Goal: Check status

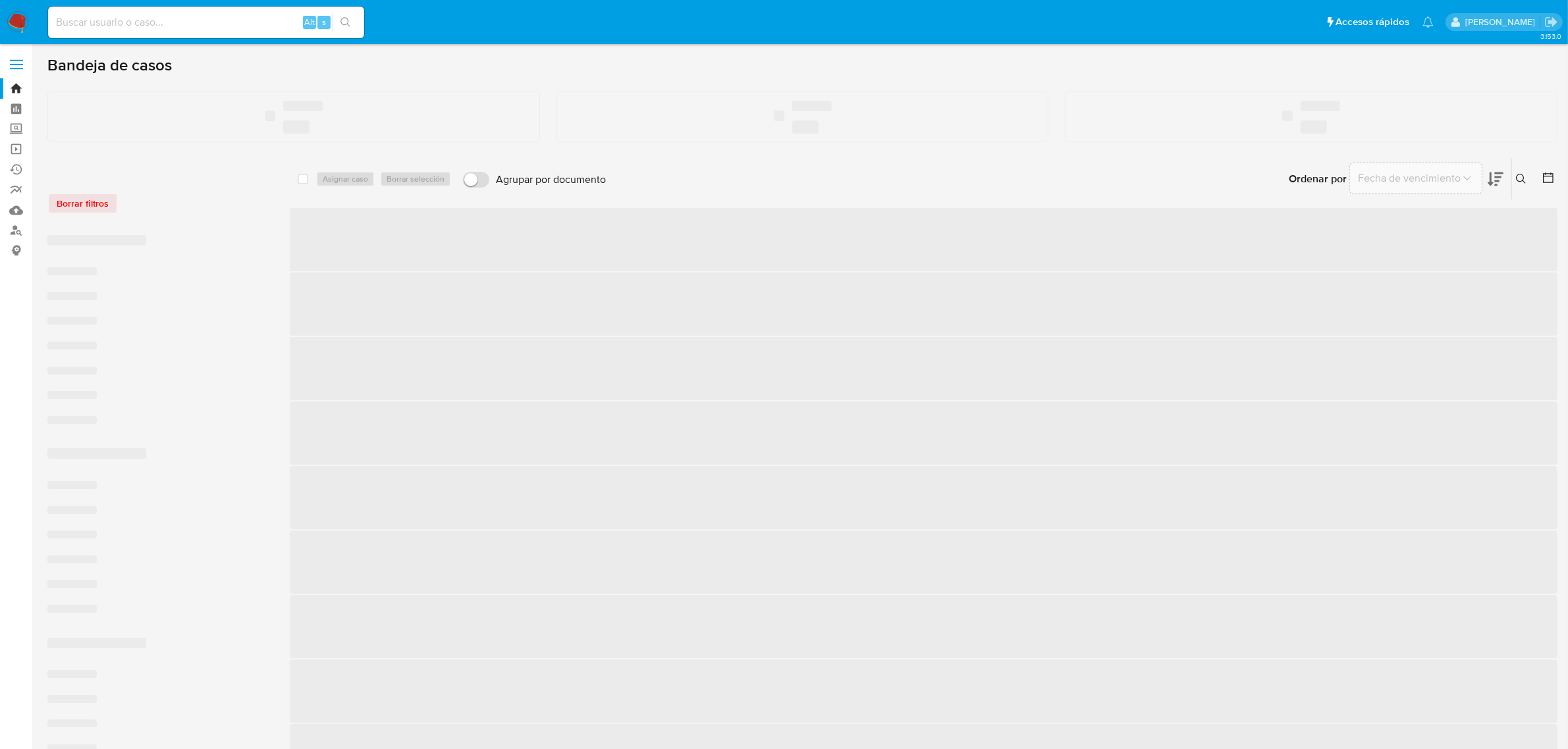
click at [96, 22] on input at bounding box center [206, 23] width 316 height 17
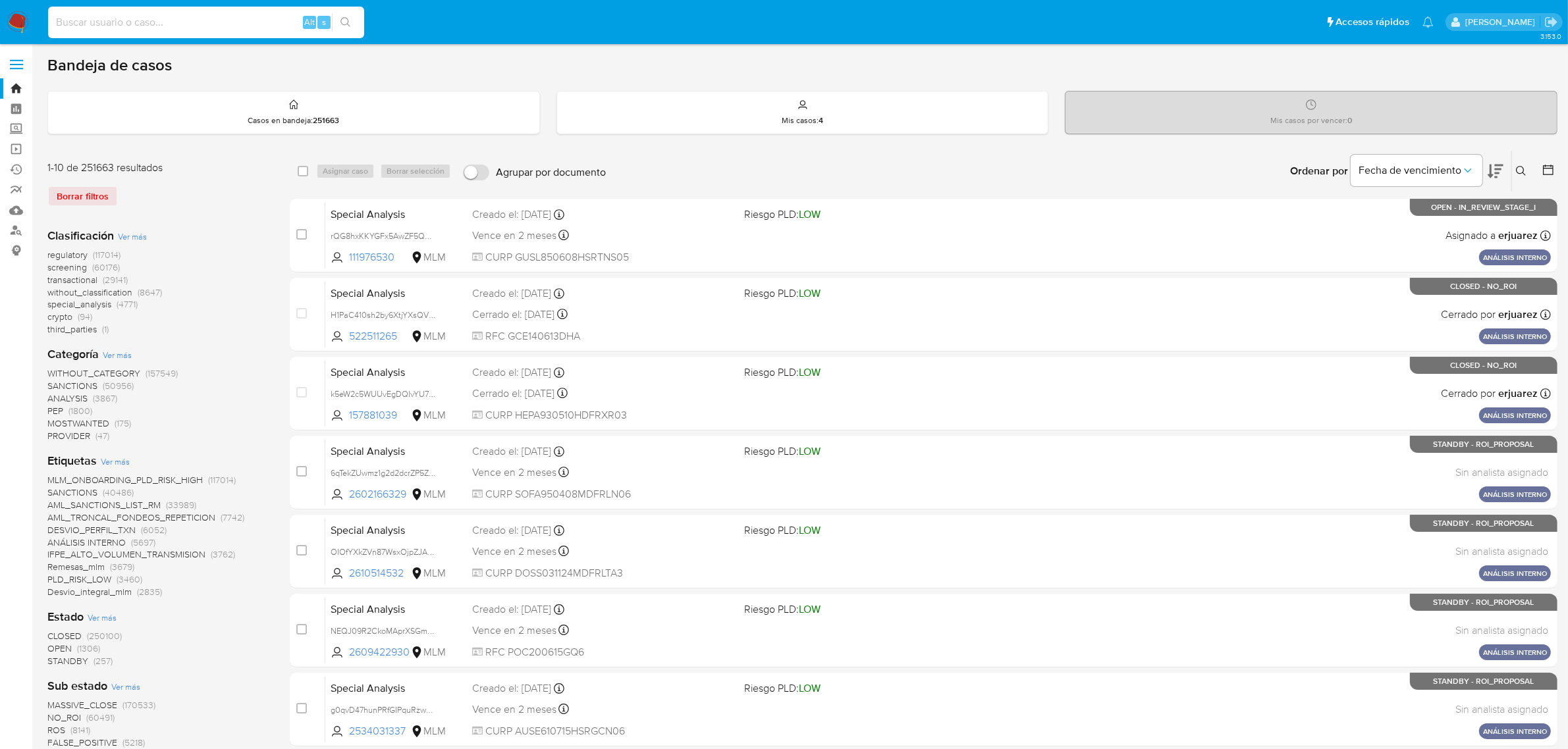
paste input "1126807090"
type input "1126807090"
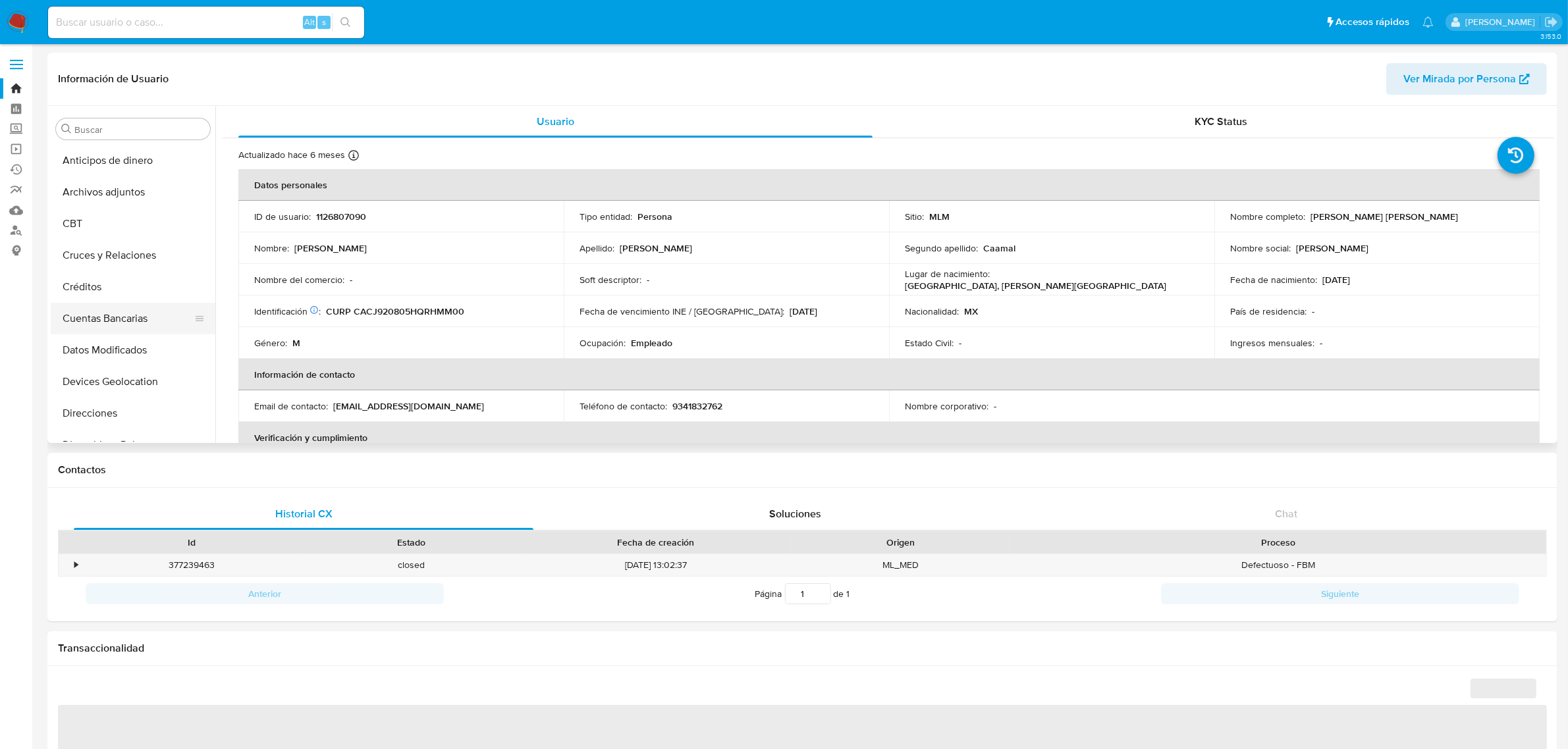
select select "10"
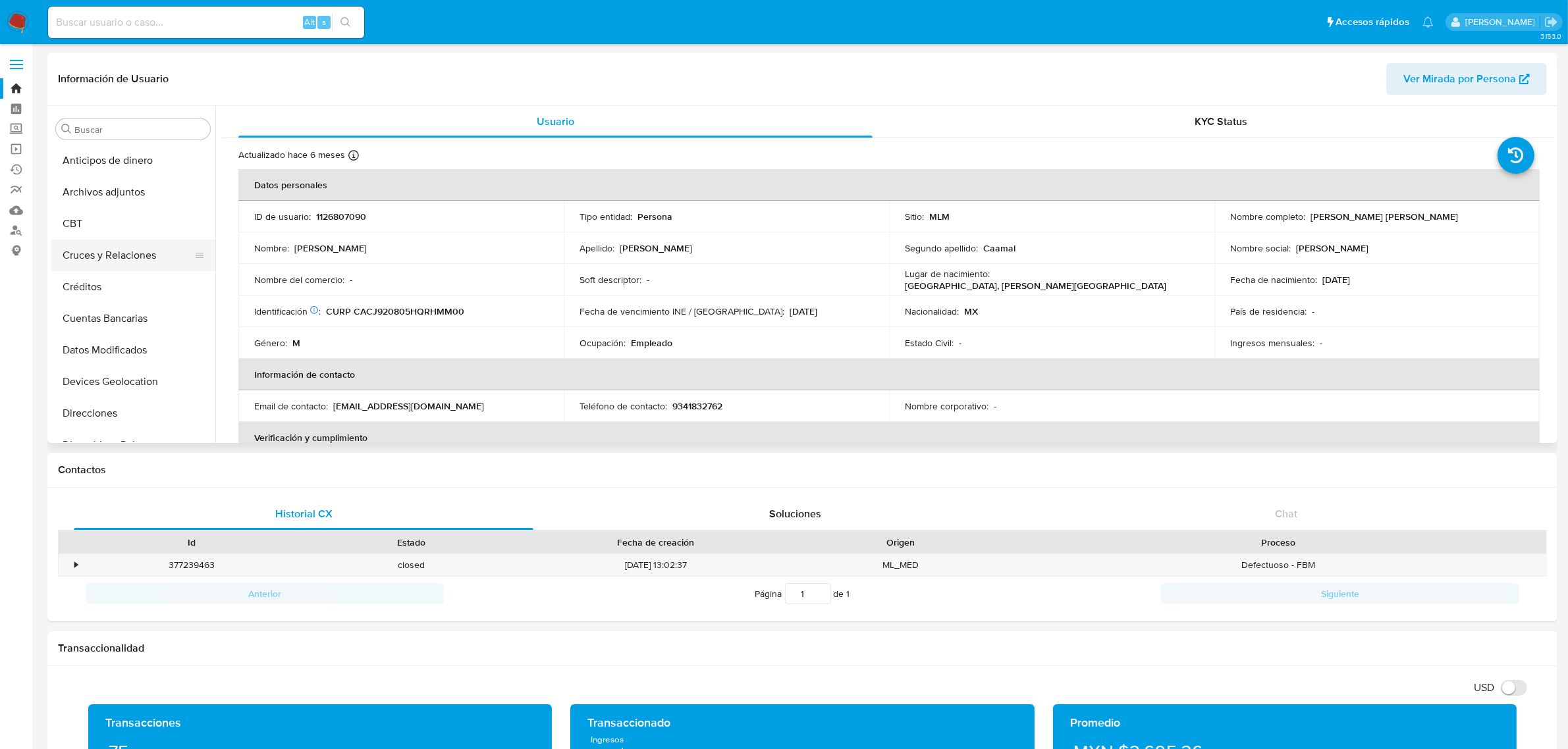
click at [112, 268] on button "Cruces y Relaciones" at bounding box center [128, 255] width 154 height 31
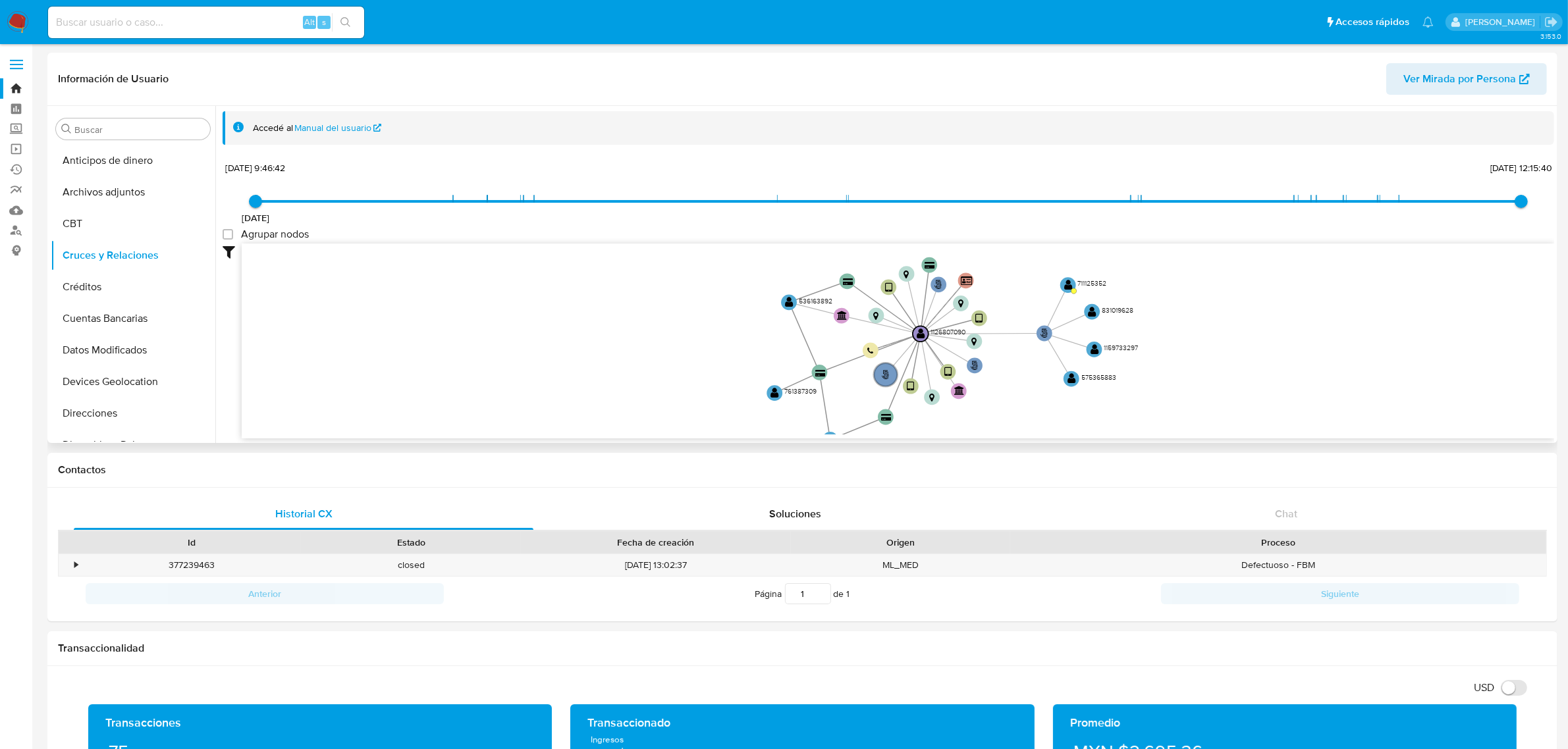
drag, startPoint x: 1247, startPoint y: 304, endPoint x: 1222, endPoint y: 340, distance: 43.8
click at [1222, 340] on icon "user-1126807090  1126807090 phone-02000147e1ba37c19abce2218ad6c166  person-eb…" at bounding box center [898, 339] width 1313 height 191
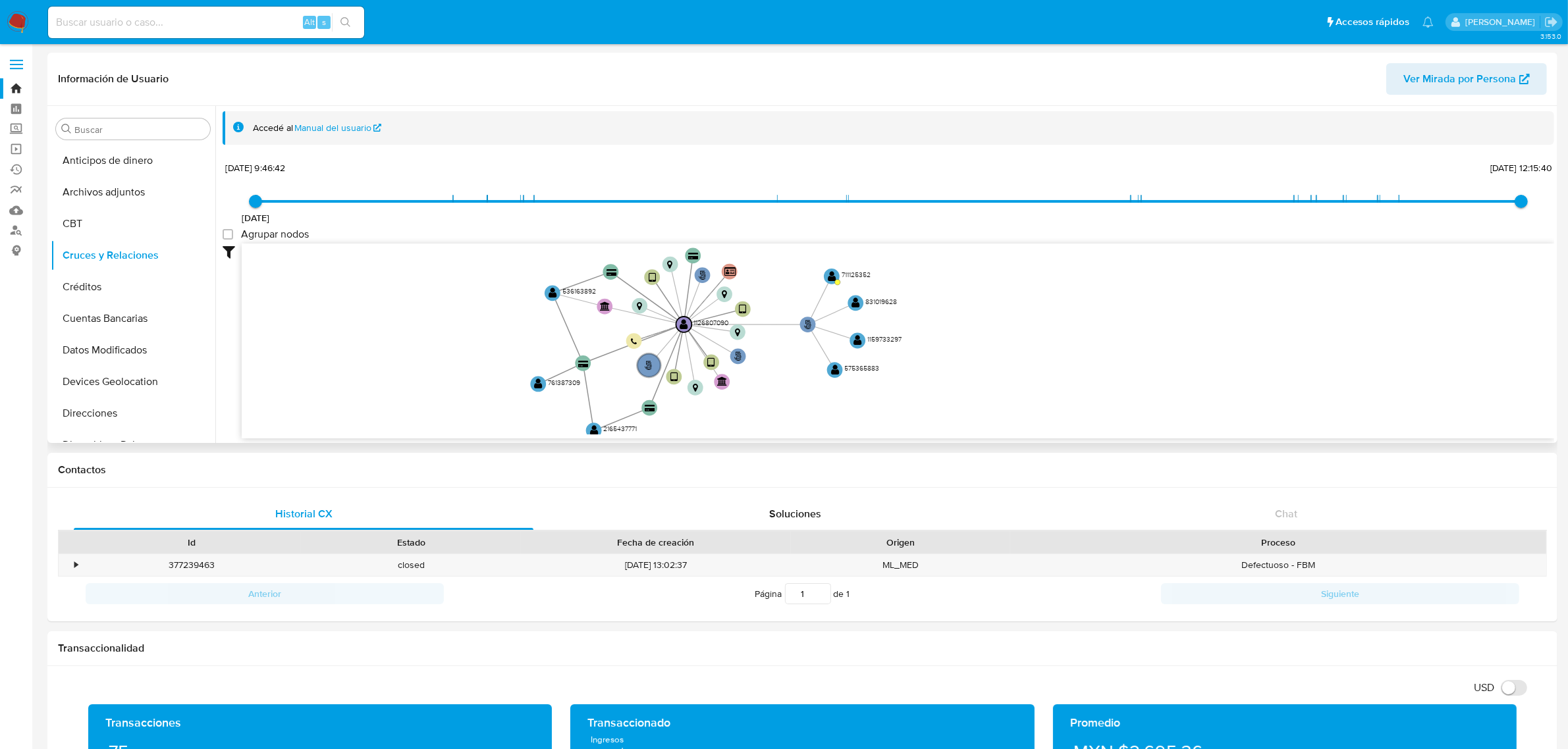
drag, startPoint x: 1022, startPoint y: 271, endPoint x: 797, endPoint y: 251, distance: 225.9
click at [797, 251] on icon "user-1126807090  1126807090 phone-02000147e1ba37c19abce2218ad6c166  person-eb…" at bounding box center [898, 339] width 1313 height 191
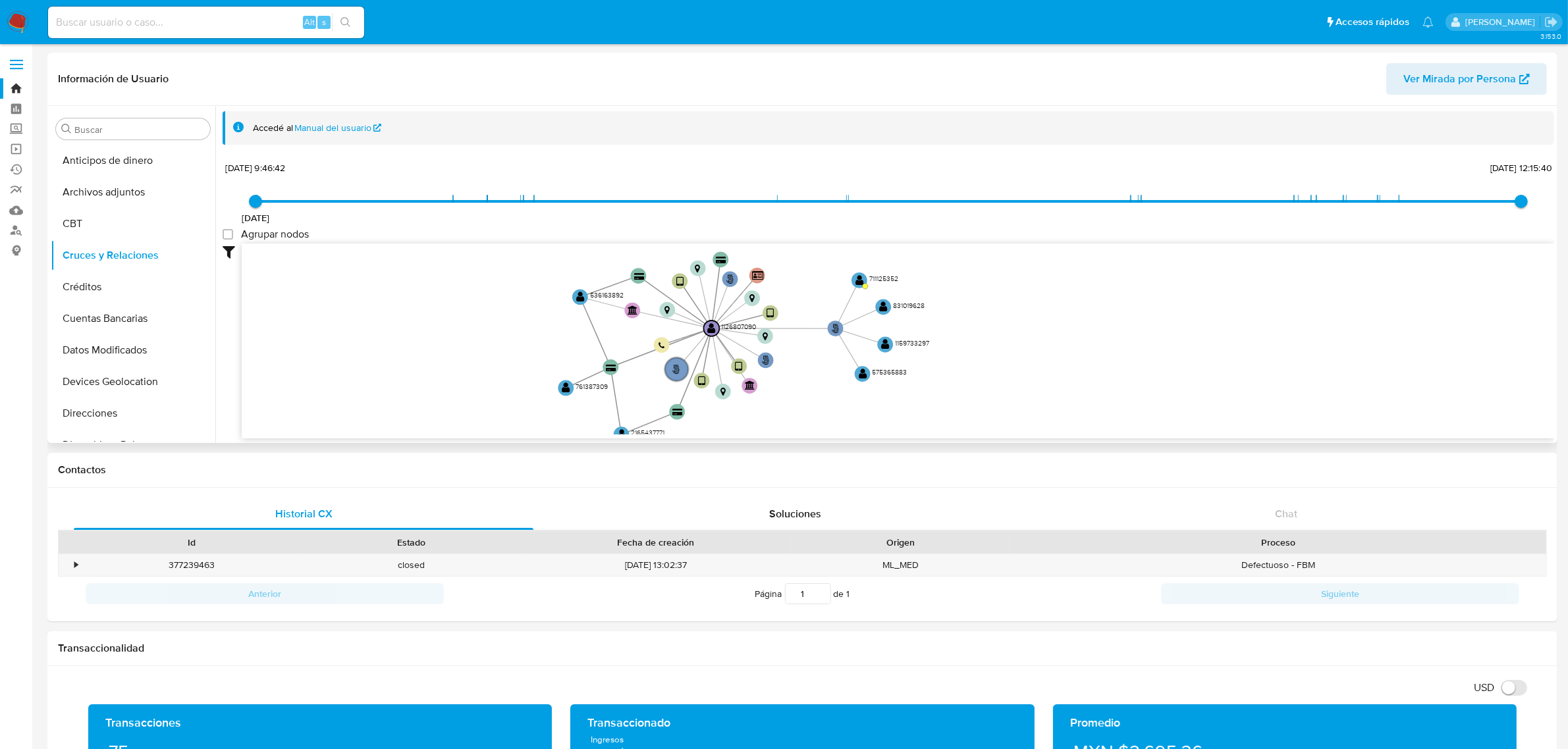
drag, startPoint x: 799, startPoint y: 294, endPoint x: 804, endPoint y: 261, distance: 33.4
click at [804, 261] on icon "user-1126807090  1126807090 phone-02000147e1ba37c19abce2218ad6c166  person-eb…" at bounding box center [898, 339] width 1313 height 191
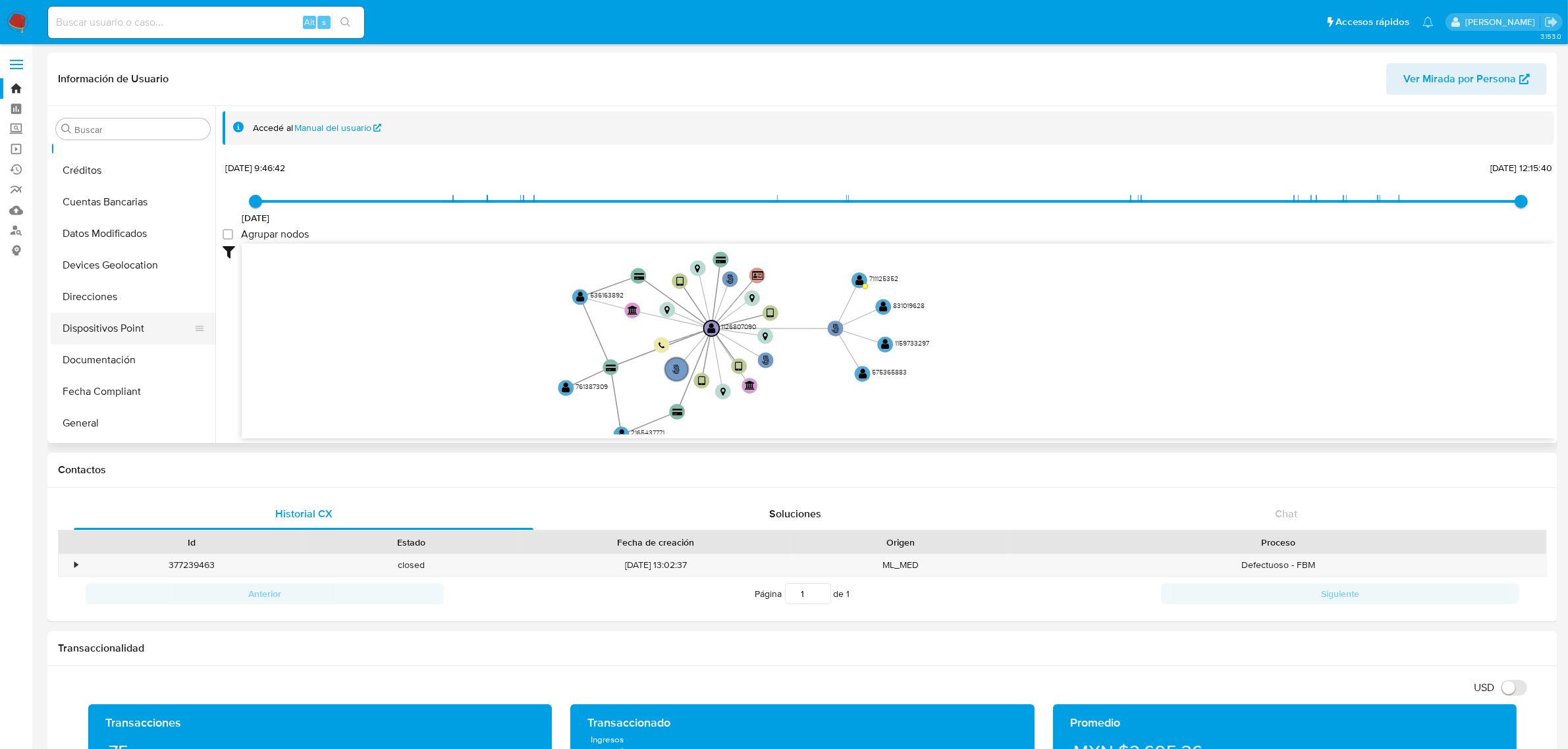
scroll to position [165, 0]
click at [121, 312] on button "Documentación" at bounding box center [128, 312] width 154 height 31
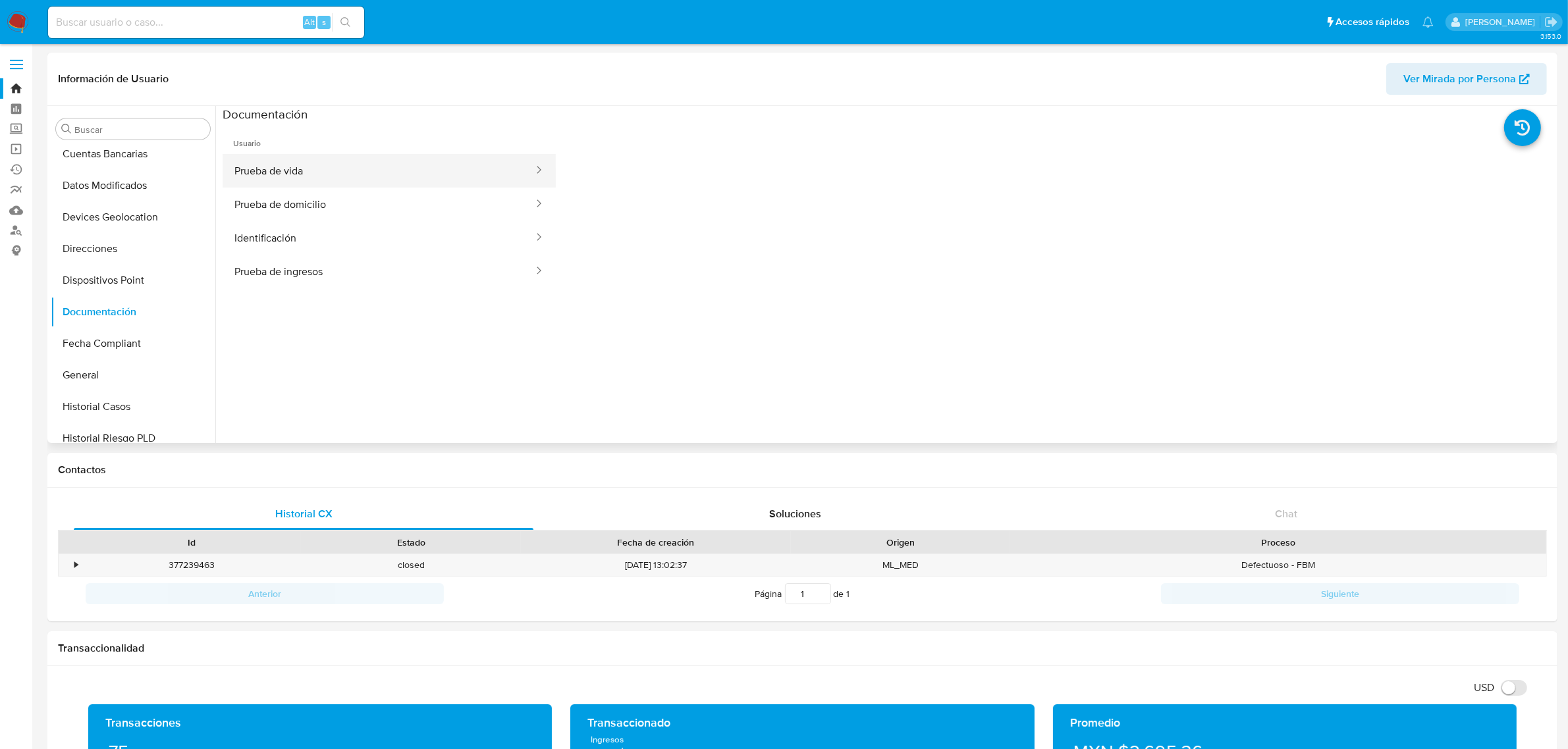
click at [277, 171] on button "Prueba de vida" at bounding box center [378, 170] width 312 height 33
